Goal: Task Accomplishment & Management: Manage account settings

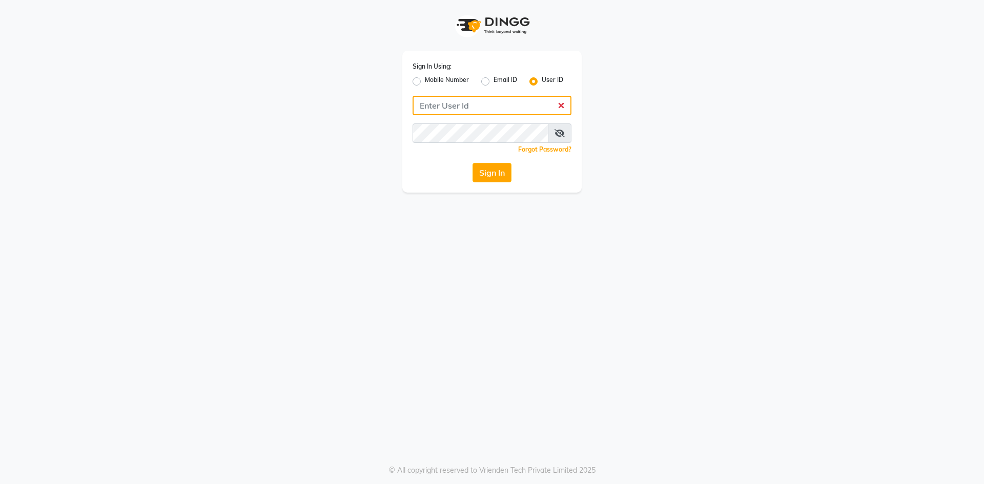
type input "evoketattoo"
click at [487, 167] on button "Sign In" at bounding box center [491, 172] width 39 height 19
